Goal: Task Accomplishment & Management: Use online tool/utility

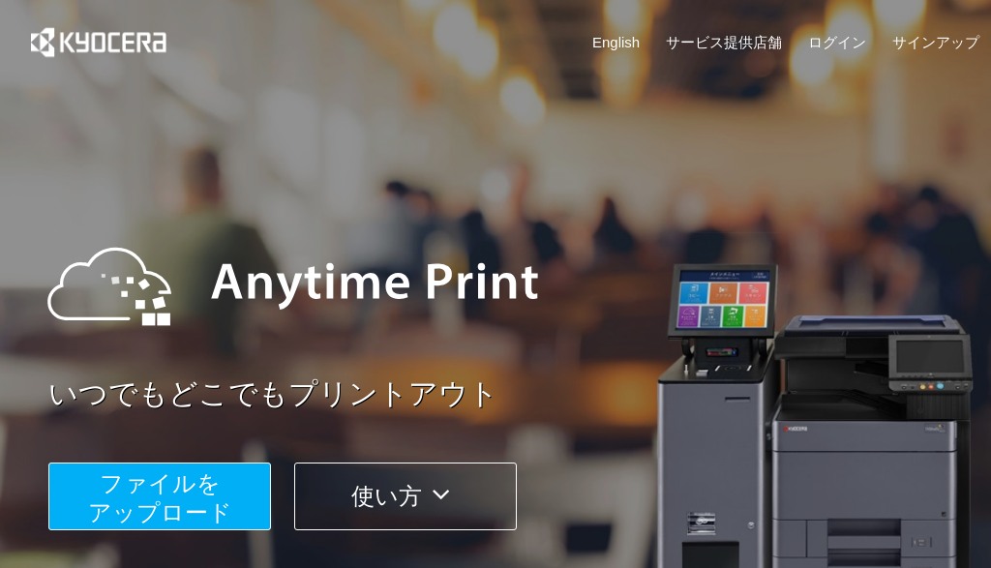
click at [172, 490] on span "ファイルを ​​アップロード" at bounding box center [160, 497] width 144 height 55
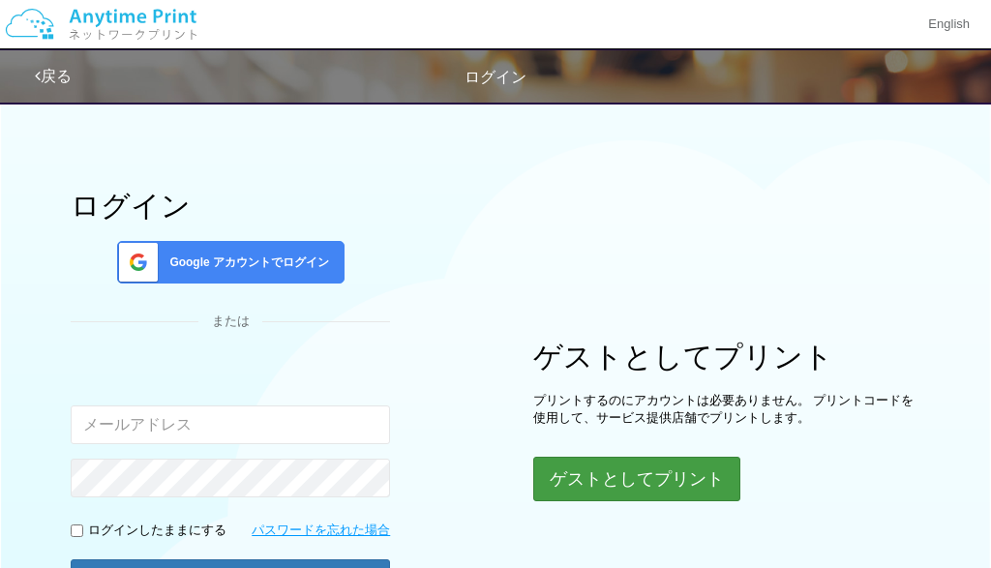
click at [597, 469] on button "ゲストとしてプリント" at bounding box center [636, 479] width 207 height 45
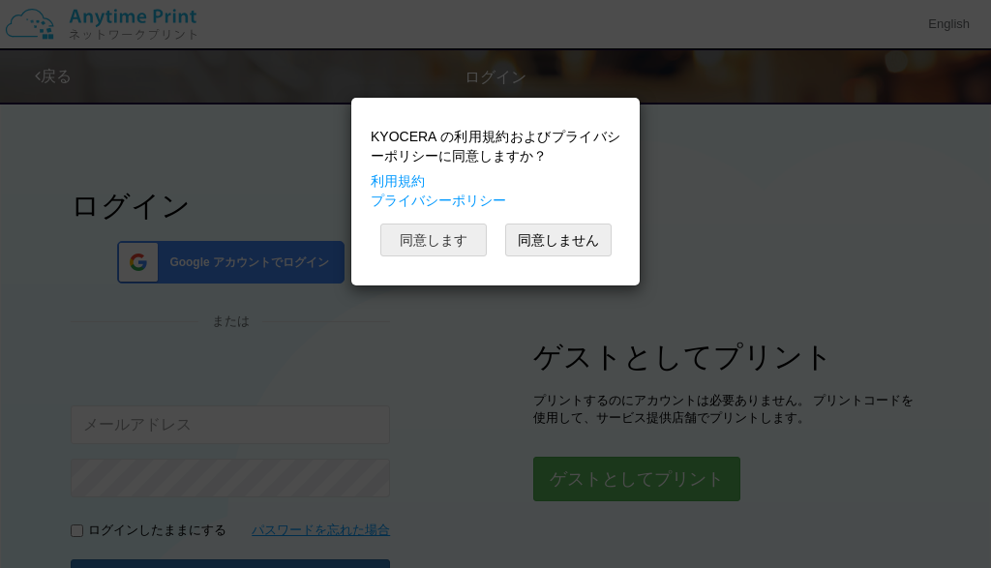
click at [452, 232] on button "同意します" at bounding box center [433, 240] width 106 height 33
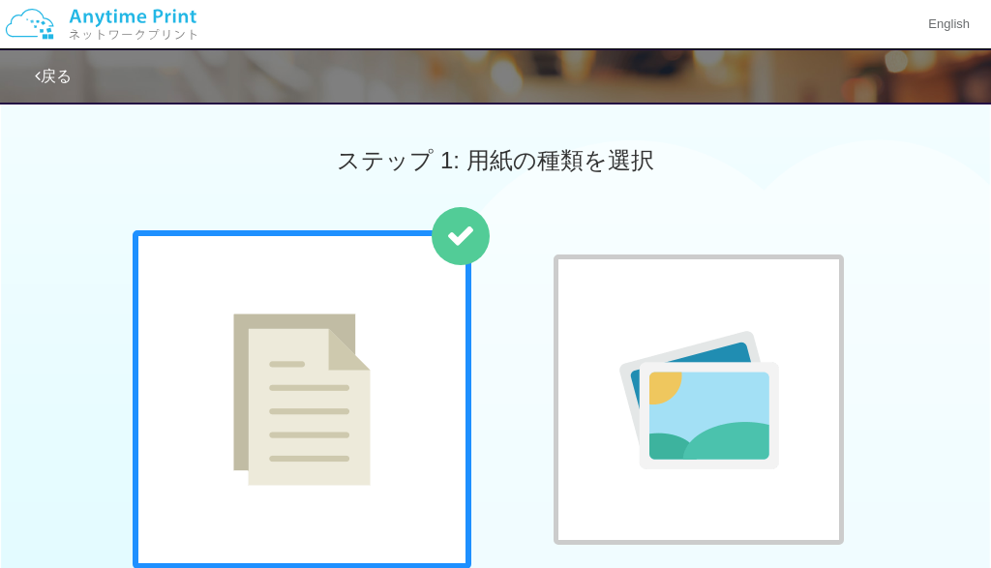
click at [305, 394] on img at bounding box center [301, 400] width 137 height 172
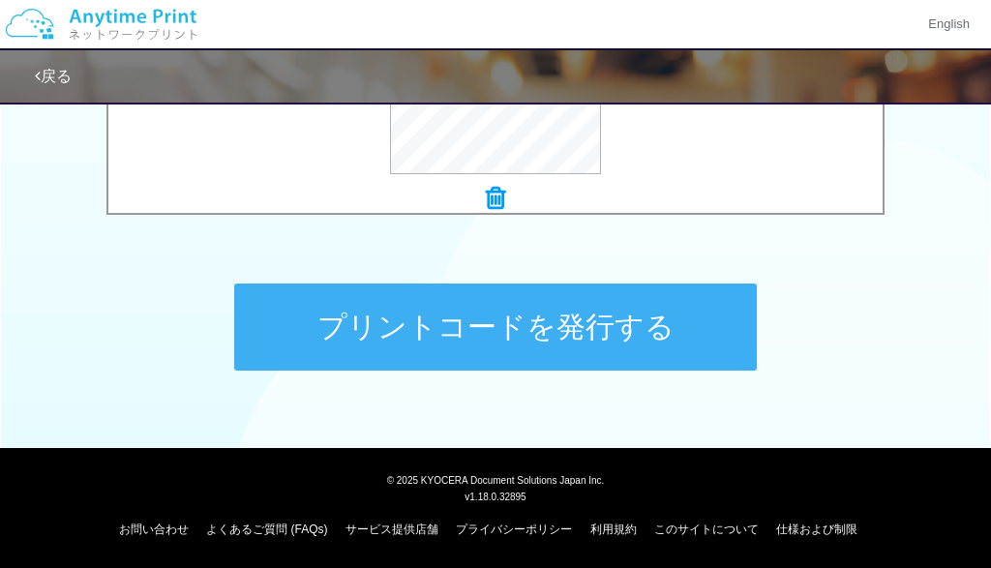
scroll to position [903, 0]
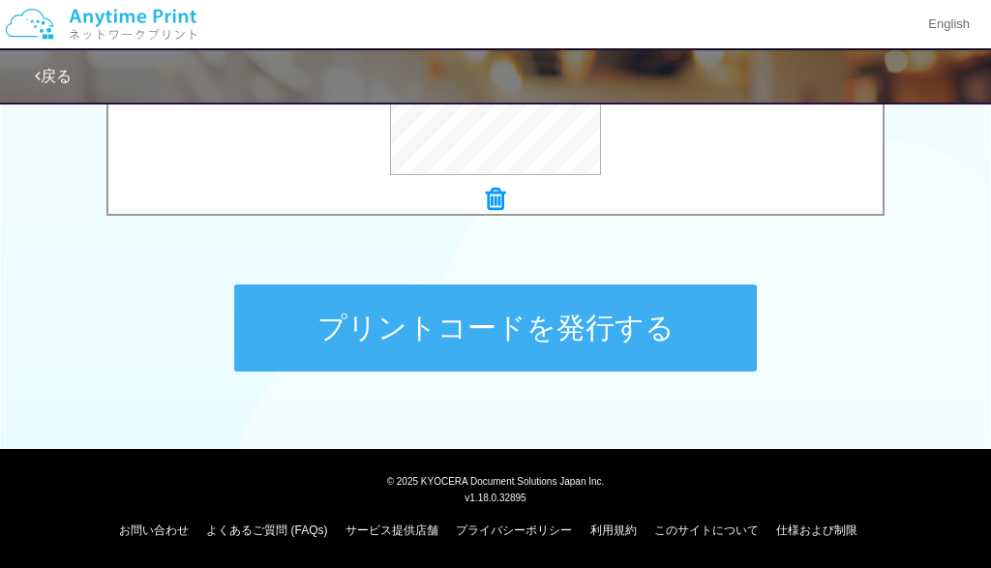
click at [509, 333] on button "プリントコードを発行する" at bounding box center [495, 328] width 523 height 87
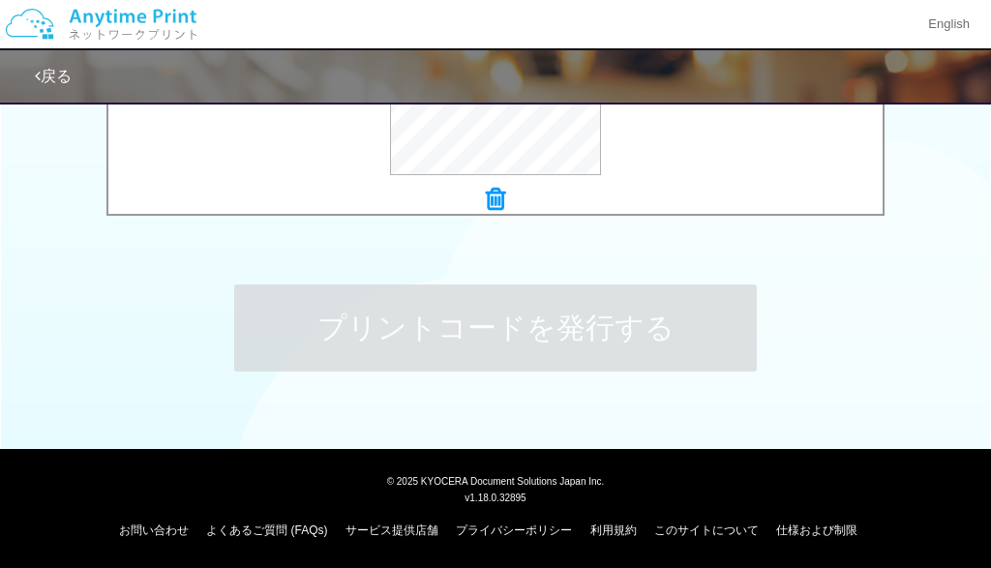
scroll to position [0, 0]
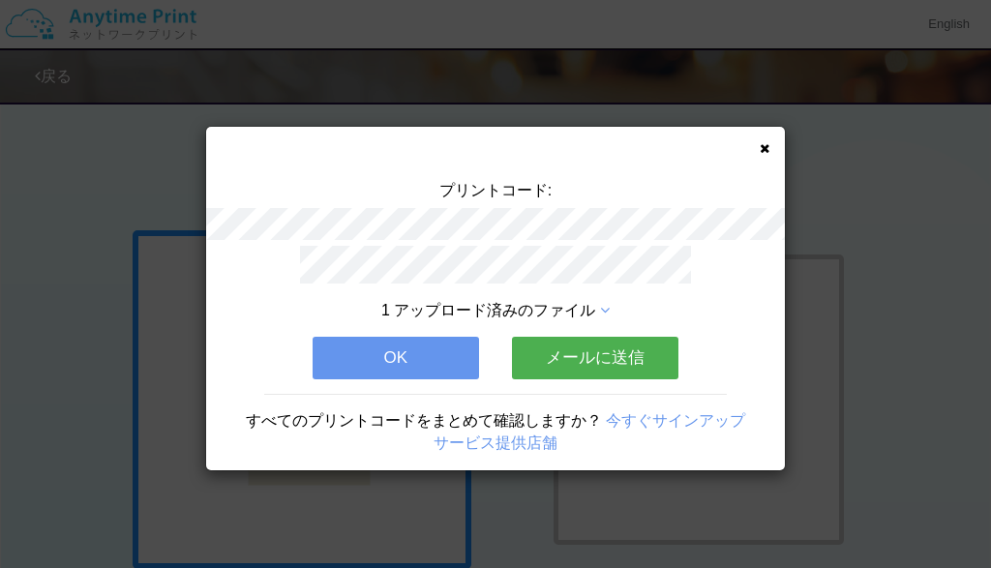
click at [451, 356] on button "OK" at bounding box center [396, 358] width 166 height 43
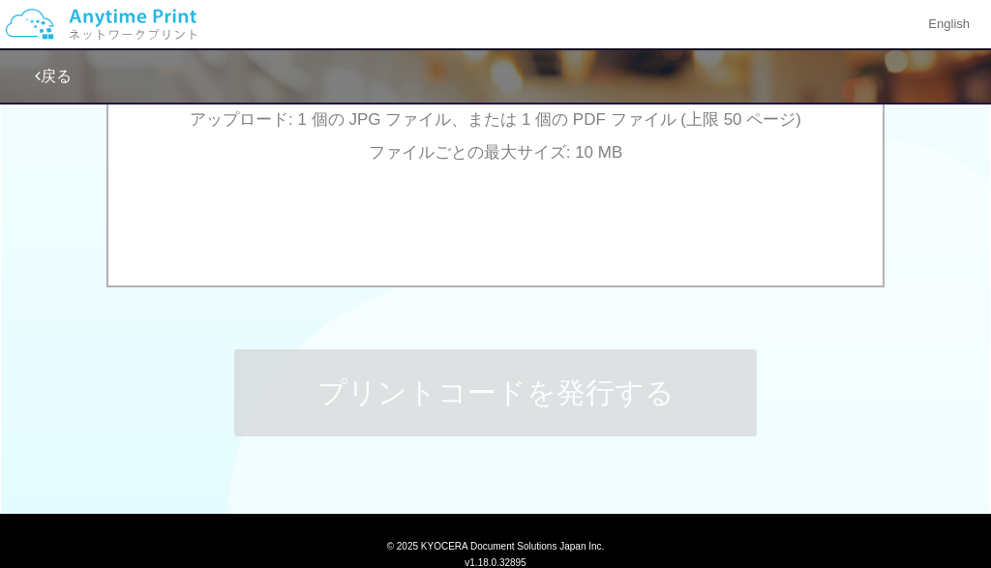
scroll to position [686, 0]
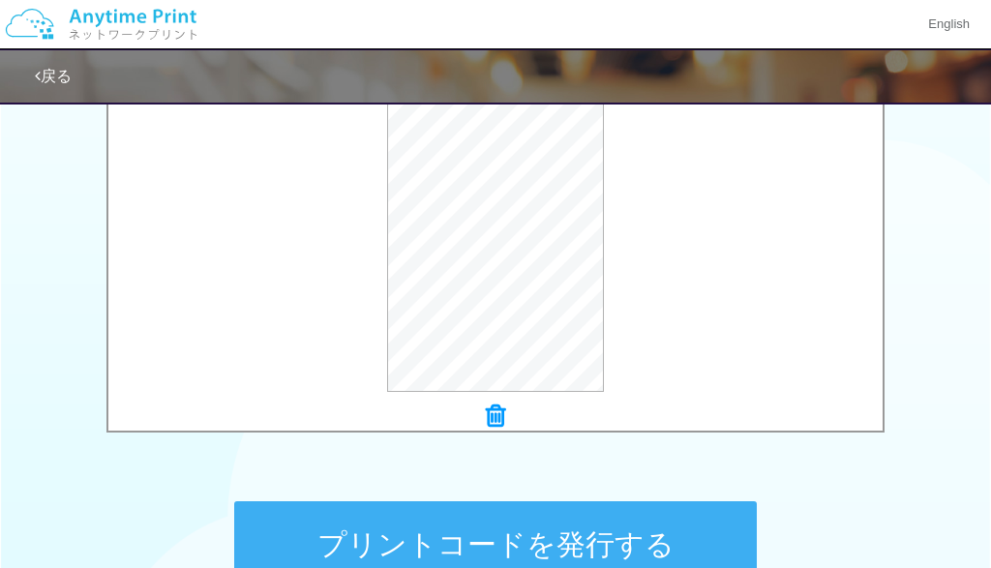
click at [382, 534] on button "プリントコードを発行する" at bounding box center [495, 544] width 523 height 87
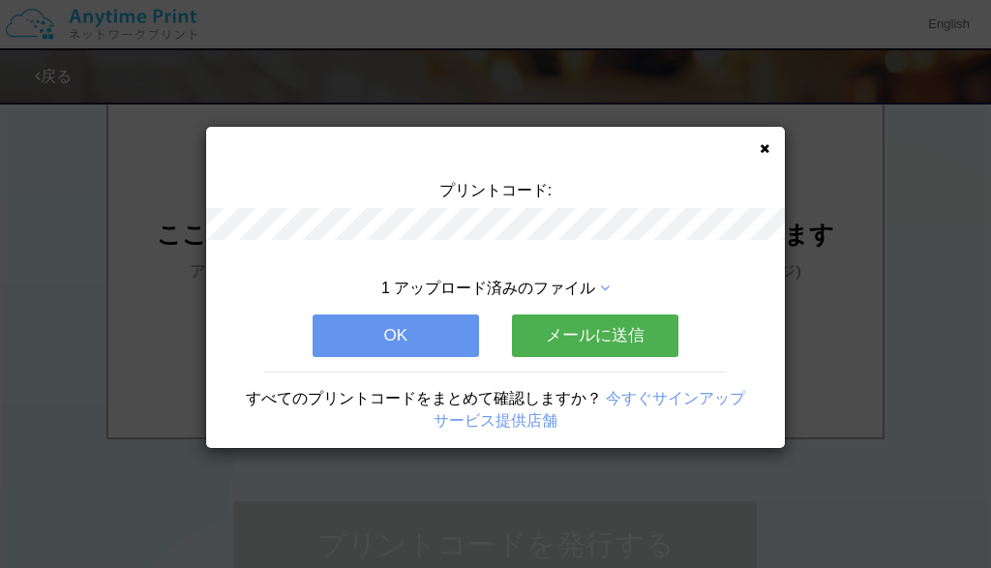
scroll to position [0, 0]
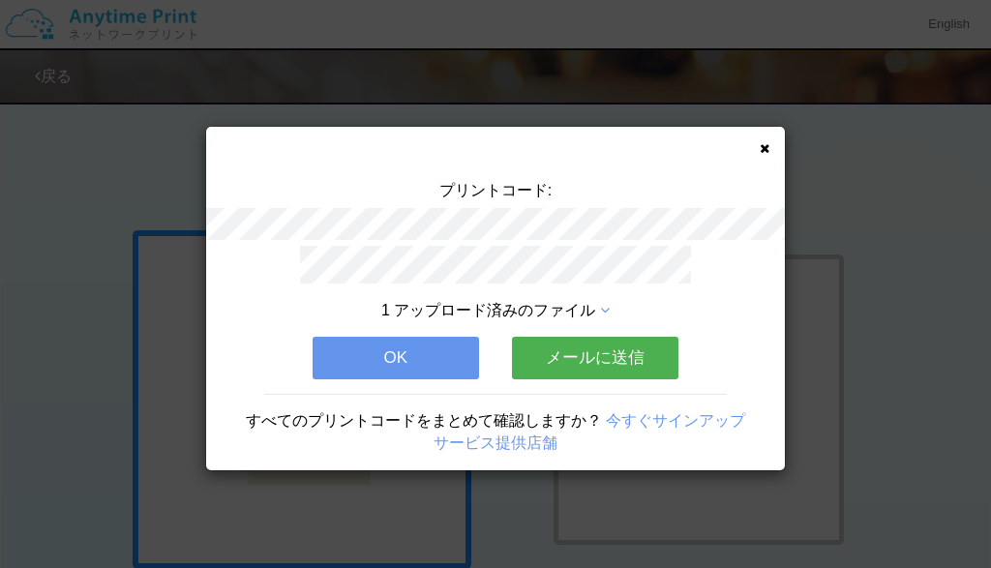
click at [442, 347] on button "OK" at bounding box center [396, 358] width 166 height 43
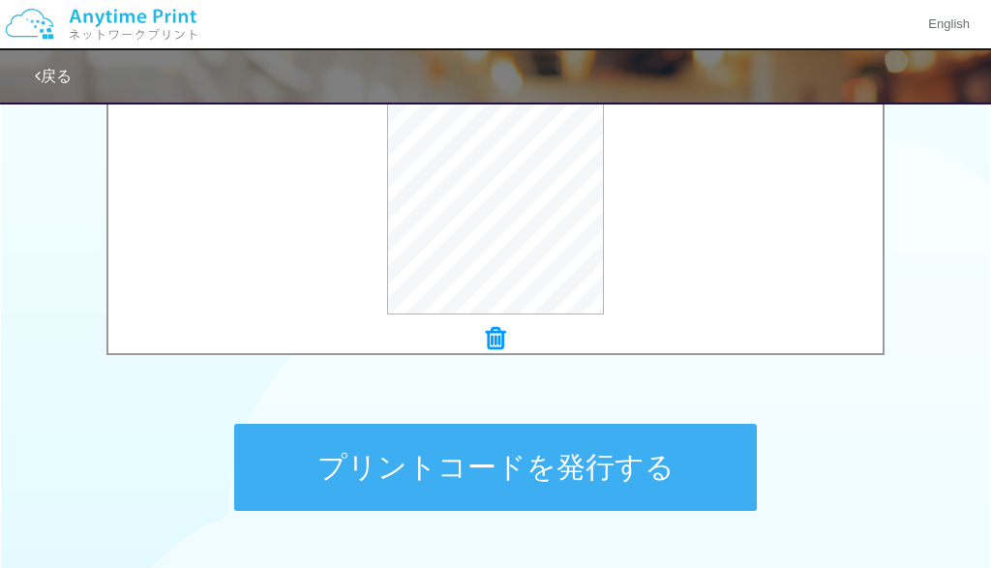
scroll to position [765, 0]
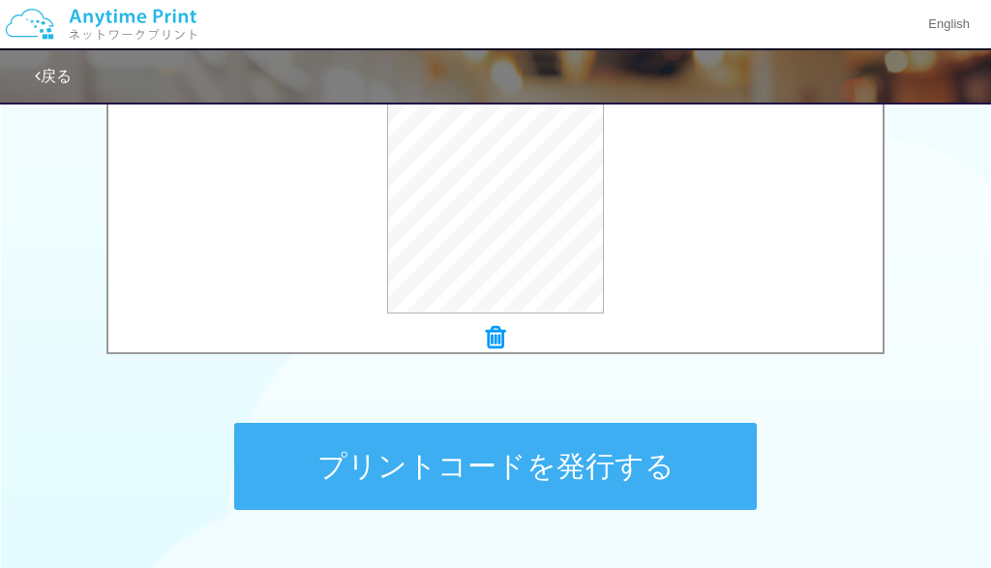
click at [427, 472] on button "プリントコードを発行する" at bounding box center [495, 466] width 523 height 87
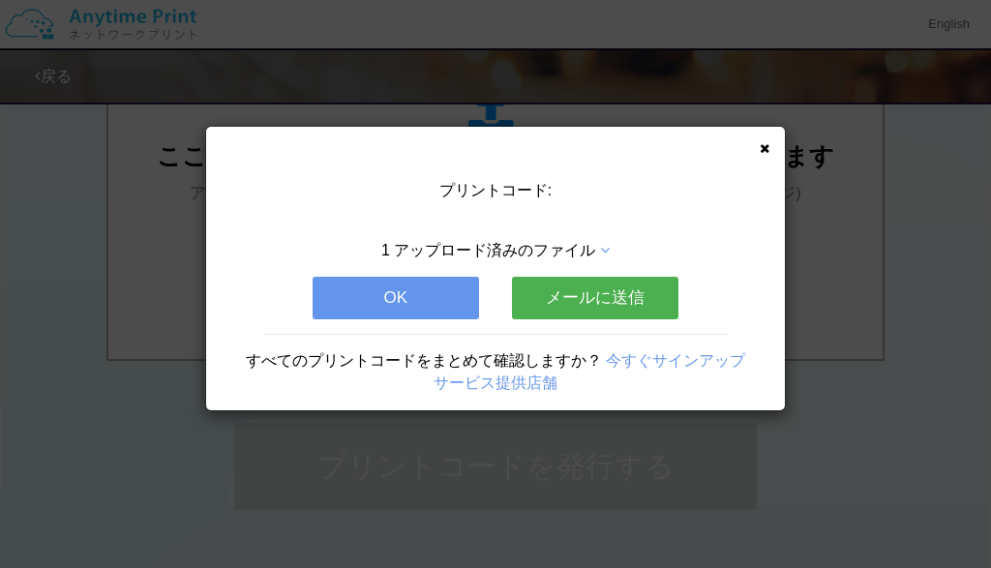
scroll to position [0, 0]
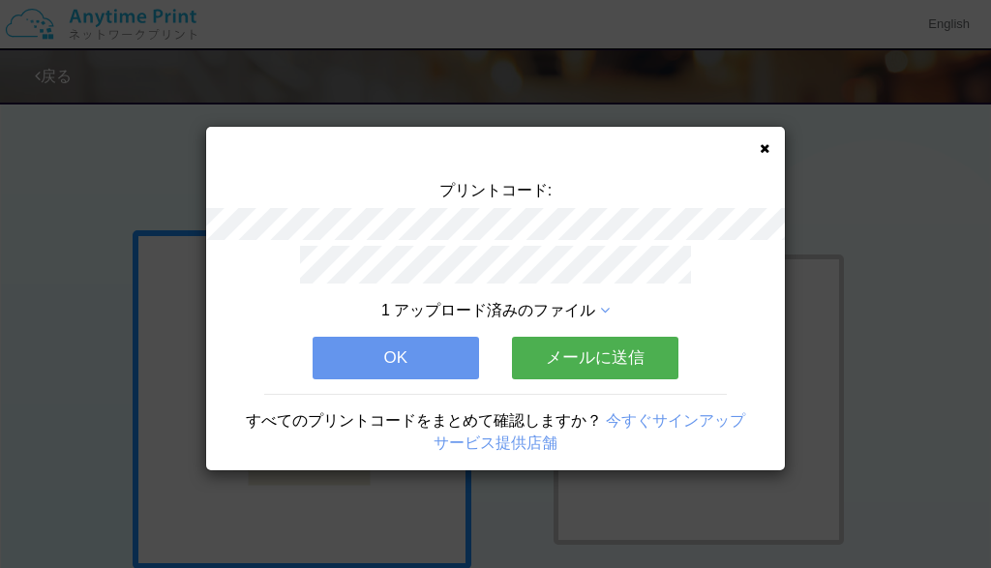
click at [438, 350] on button "OK" at bounding box center [396, 358] width 166 height 43
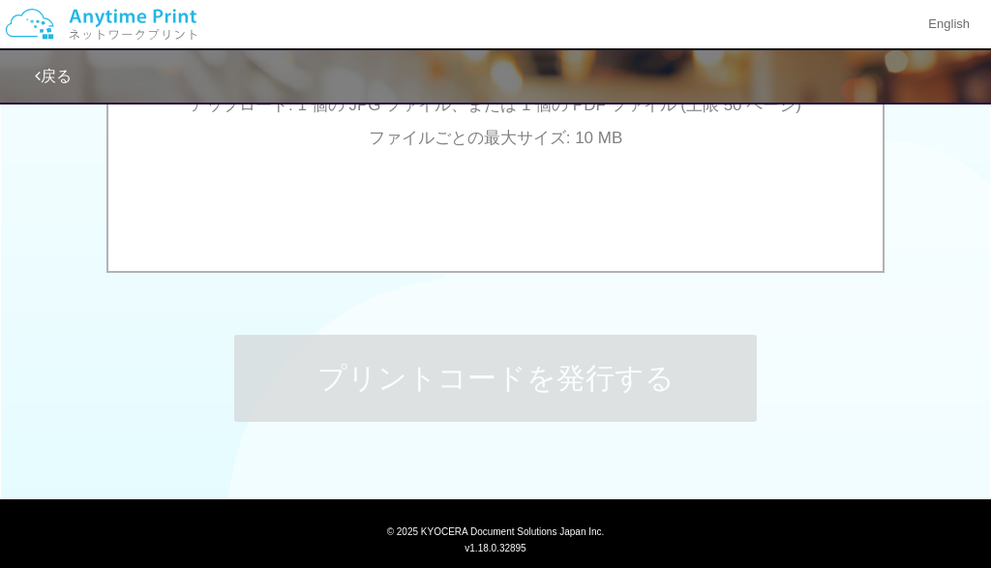
scroll to position [840, 0]
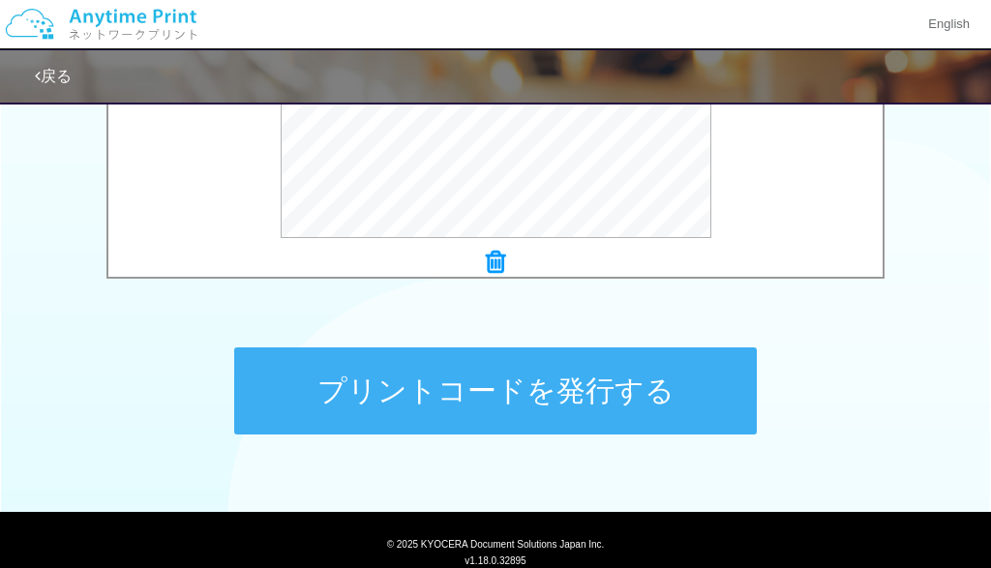
click at [456, 383] on button "プリントコードを発行する" at bounding box center [495, 391] width 523 height 87
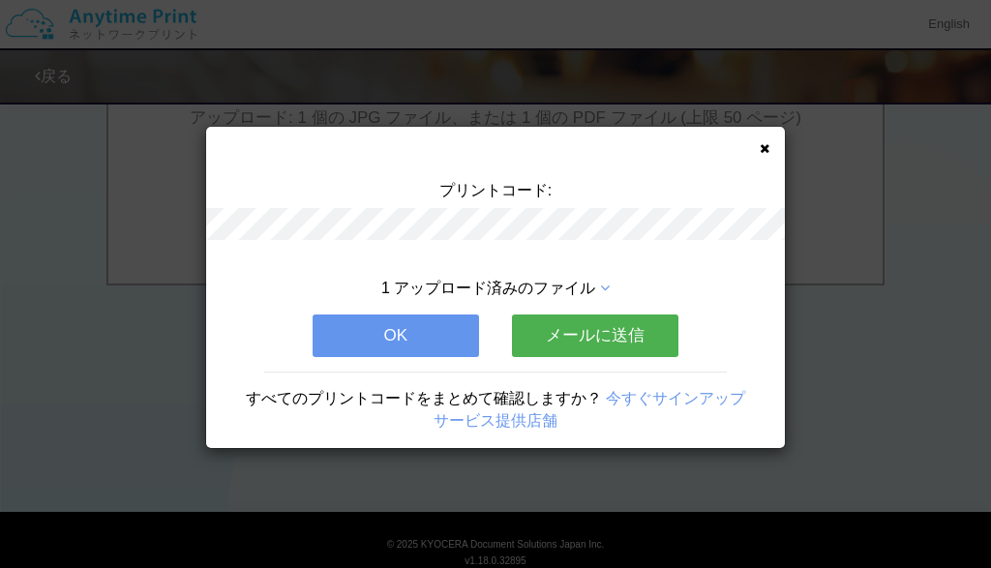
scroll to position [0, 0]
